Goal: Transaction & Acquisition: Subscribe to service/newsletter

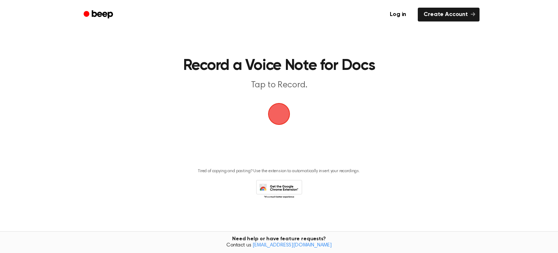
scroll to position [2, 0]
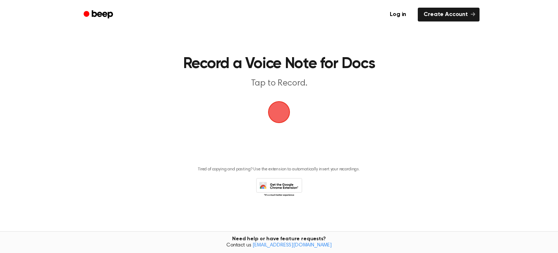
click at [268, 103] on span "button" at bounding box center [279, 112] width 22 height 22
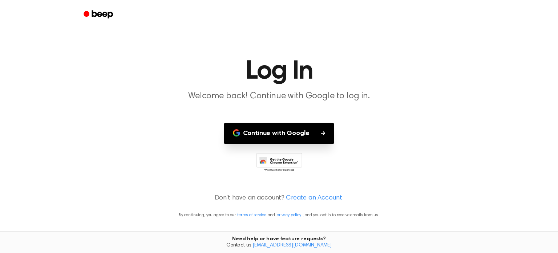
click at [279, 123] on button "Continue with Google" at bounding box center [279, 133] width 110 height 21
click at [273, 140] on button "Continue with Google" at bounding box center [279, 133] width 110 height 21
click at [300, 157] on icon at bounding box center [279, 163] width 46 height 20
click at [280, 159] on icon at bounding box center [279, 163] width 46 height 20
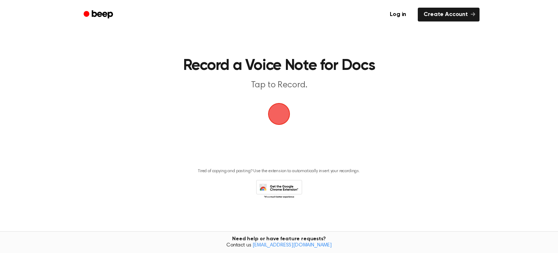
click at [275, 125] on span "button" at bounding box center [279, 114] width 22 height 22
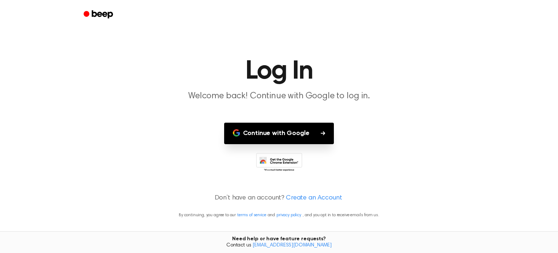
click at [297, 202] on link "Create an Account" at bounding box center [314, 198] width 56 height 10
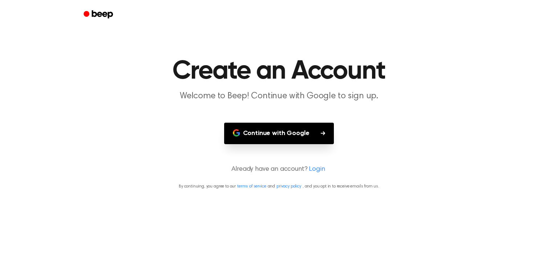
click at [308, 168] on p "Already have an account? Login" at bounding box center [279, 169] width 541 height 10
click at [294, 132] on button "Continue with Google" at bounding box center [279, 133] width 110 height 21
